Goal: Check status: Check status

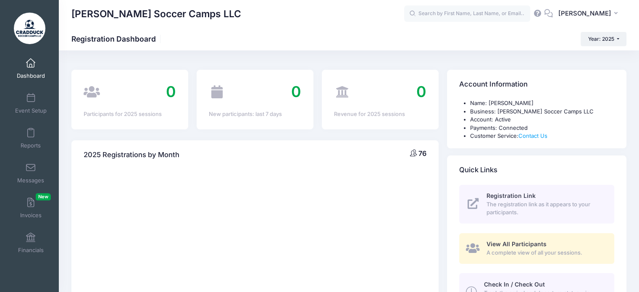
select select
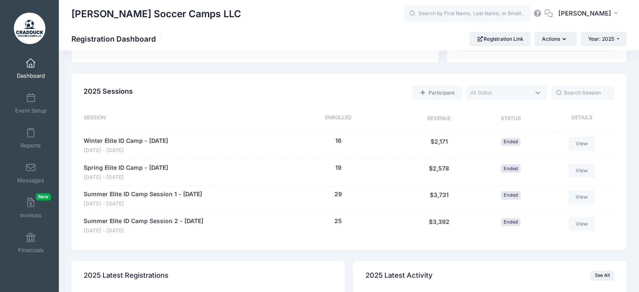
scroll to position [370, 0]
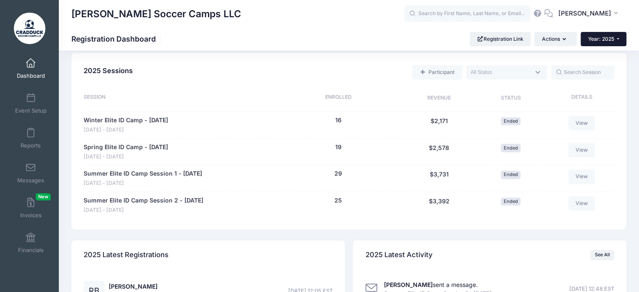
click at [602, 36] on span "Year: 2025" at bounding box center [601, 39] width 26 height 6
click at [609, 65] on link "Year: 2024" at bounding box center [608, 66] width 55 height 11
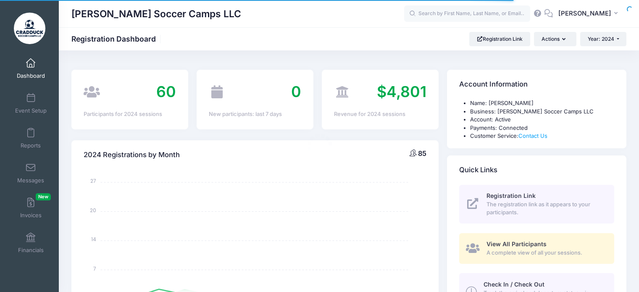
select select
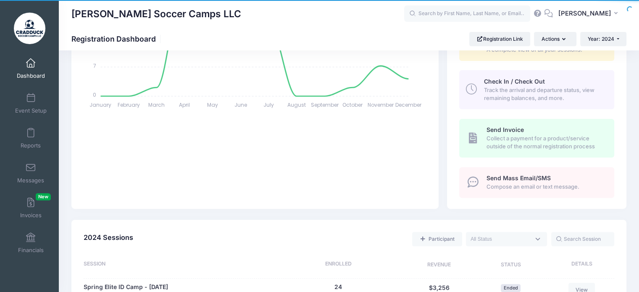
scroll to position [366, 0]
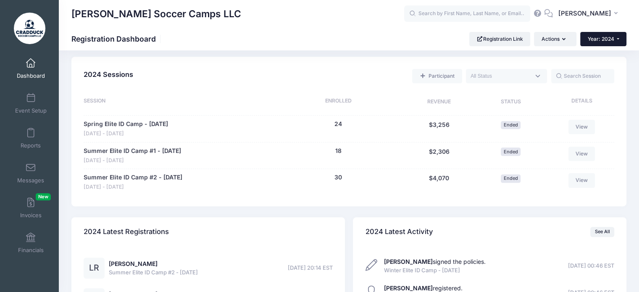
click at [596, 40] on span "Year: 2024" at bounding box center [601, 39] width 26 height 6
click at [615, 55] on link "Year: 2025" at bounding box center [607, 55] width 55 height 11
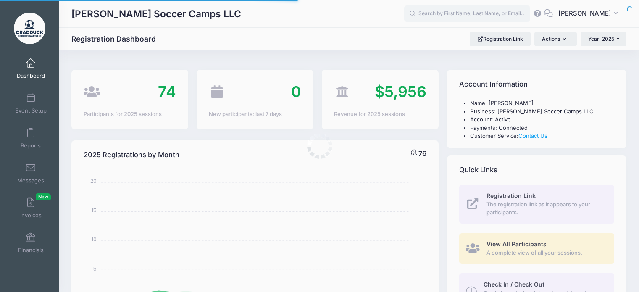
select select
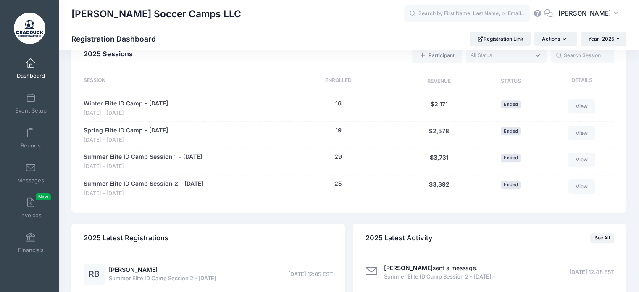
scroll to position [387, 0]
click at [614, 39] on span "Year: 2025" at bounding box center [601, 39] width 26 height 6
click at [600, 63] on link "Year: 2024" at bounding box center [608, 66] width 55 height 11
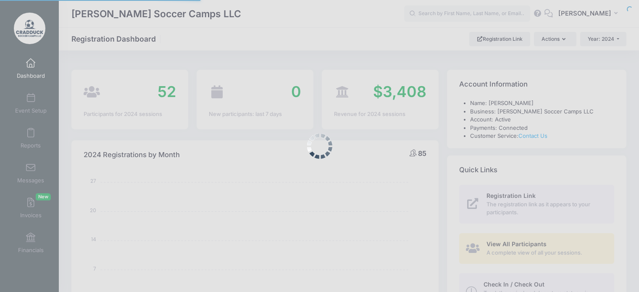
select select
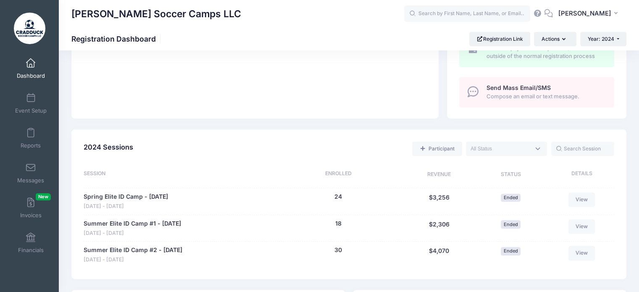
scroll to position [326, 0]
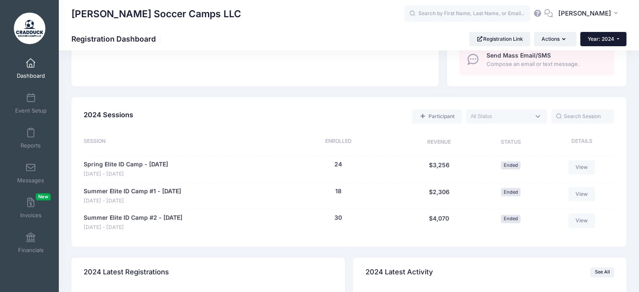
click at [597, 38] on span "Year: 2024" at bounding box center [601, 39] width 26 height 6
click at [598, 62] on link "Year: 2024" at bounding box center [607, 66] width 55 height 11
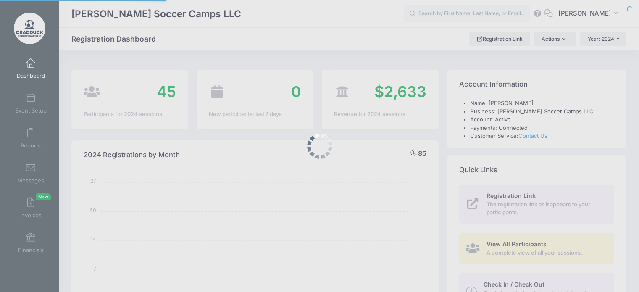
select select
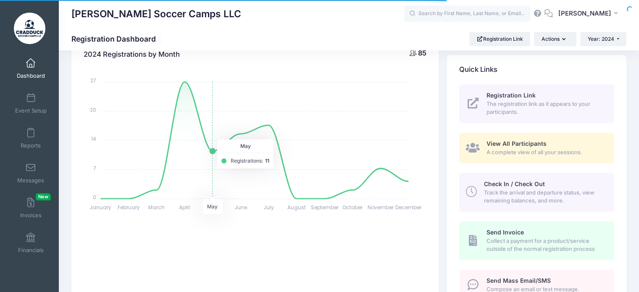
scroll to position [109, 0]
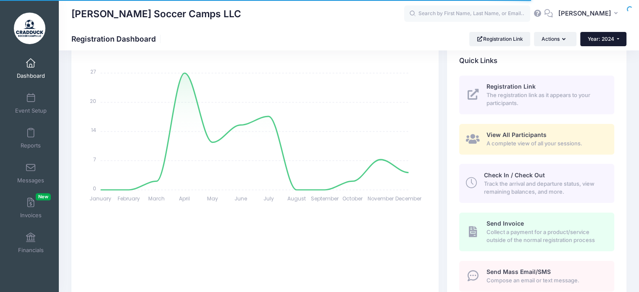
click at [620, 40] on button "Year: 2024" at bounding box center [603, 39] width 46 height 14
click at [604, 55] on link "Year: 2025" at bounding box center [607, 55] width 55 height 11
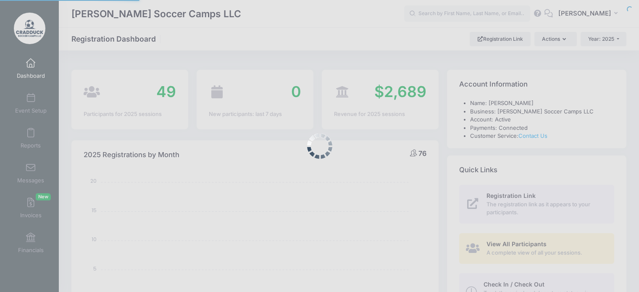
select select
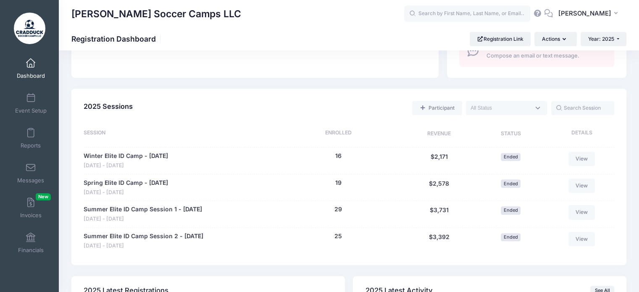
scroll to position [344, 0]
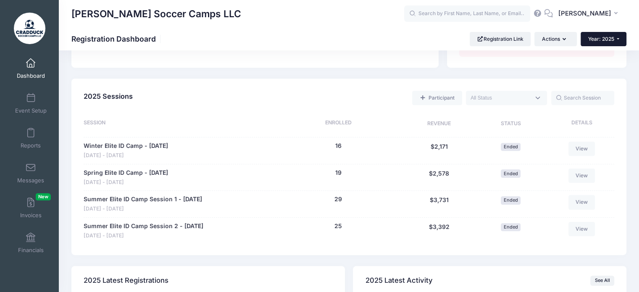
click at [602, 33] on button "Year: 2025" at bounding box center [604, 39] width 46 height 14
click at [600, 65] on link "Year: 2024" at bounding box center [608, 66] width 55 height 11
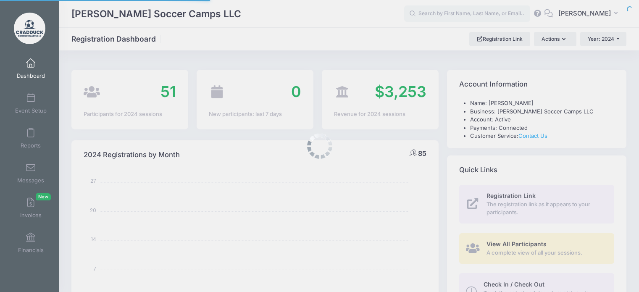
select select
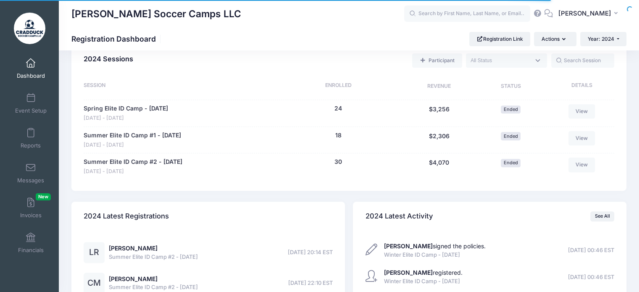
scroll to position [382, 0]
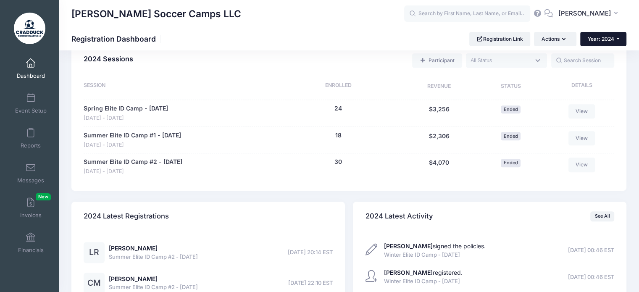
click at [601, 43] on button "Year: 2024" at bounding box center [603, 39] width 46 height 14
click at [601, 54] on link "Year: 2025" at bounding box center [607, 55] width 55 height 11
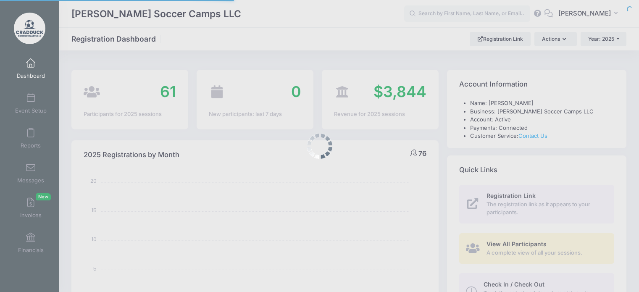
select select
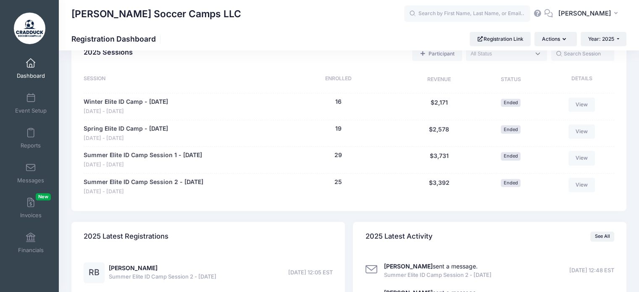
scroll to position [390, 0]
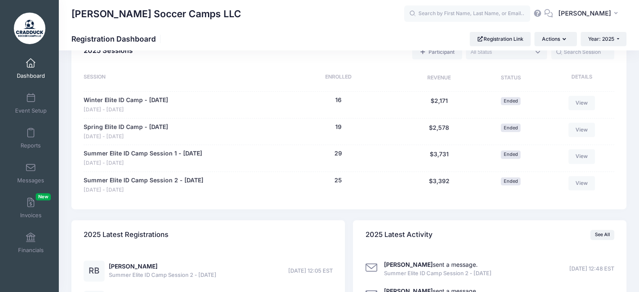
click at [225, 187] on div "Summer Elite ID Camp Session 2 - July 29th Jul 29 - Jul 29, 2025 25 people $3,3…" at bounding box center [179, 185] width 191 height 18
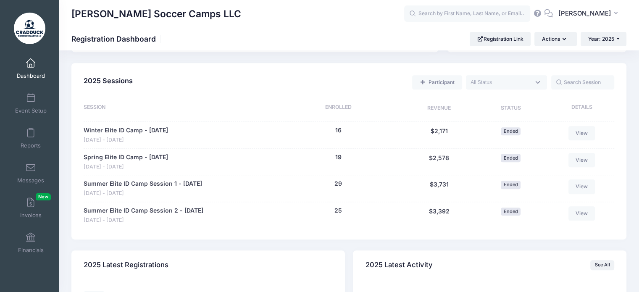
scroll to position [357, 0]
